Goal: Information Seeking & Learning: Learn about a topic

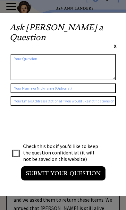
click at [121, 26] on div "Ask Ann a Question X Using Ann Landers' 47 vear archive of over 10's of thousan…" at bounding box center [63, 104] width 126 height 183
click at [114, 43] on span "X" at bounding box center [115, 46] width 3 height 6
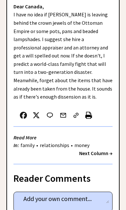
scroll to position [311, 0]
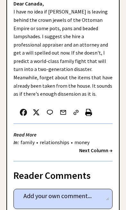
click at [71, 139] on link "relationships" at bounding box center [54, 142] width 33 height 6
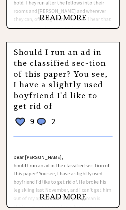
scroll to position [791, 0]
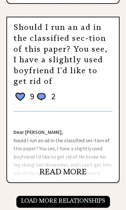
click at [81, 167] on link "READ MORE" at bounding box center [62, 172] width 47 height 10
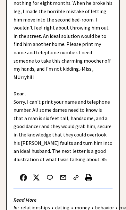
scroll to position [254, 0]
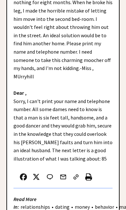
click at [104, 209] on strong "Next Column →" at bounding box center [95, 214] width 33 height 6
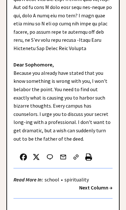
scroll to position [369, 0]
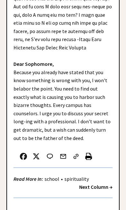
click at [105, 183] on strong "Next Column →" at bounding box center [95, 186] width 33 height 6
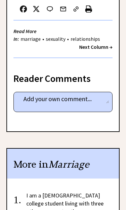
scroll to position [507, 0]
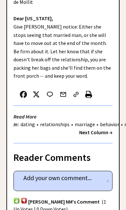
scroll to position [361, 0]
click at [106, 129] on strong "Next Column →" at bounding box center [95, 132] width 33 height 6
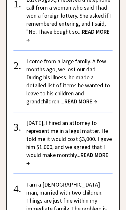
scroll to position [519, 0]
click at [82, 207] on link "I am a [DEMOGRAPHIC_DATA] man, married with two children. Things are just fine …" at bounding box center [66, 203] width 81 height 47
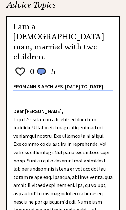
scroll to position [37, 0]
